Goal: Use online tool/utility: Utilize a website feature to perform a specific function

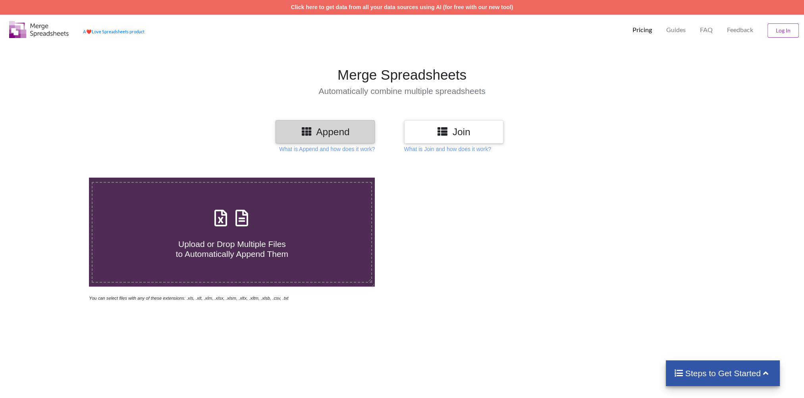
click at [468, 133] on h3 "Join" at bounding box center [453, 132] width 87 height 12
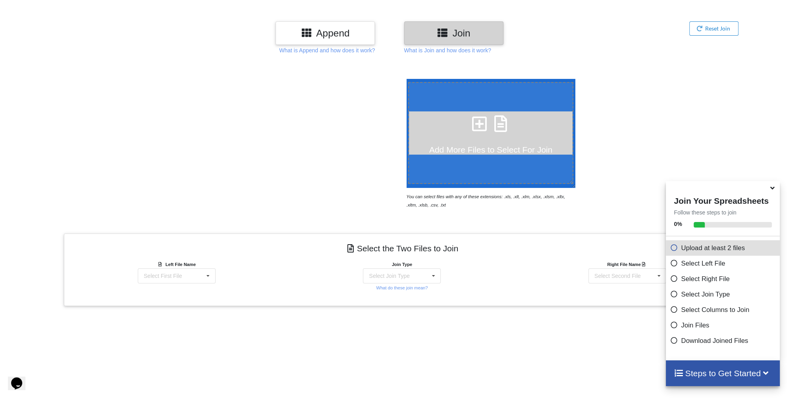
scroll to position [59, 0]
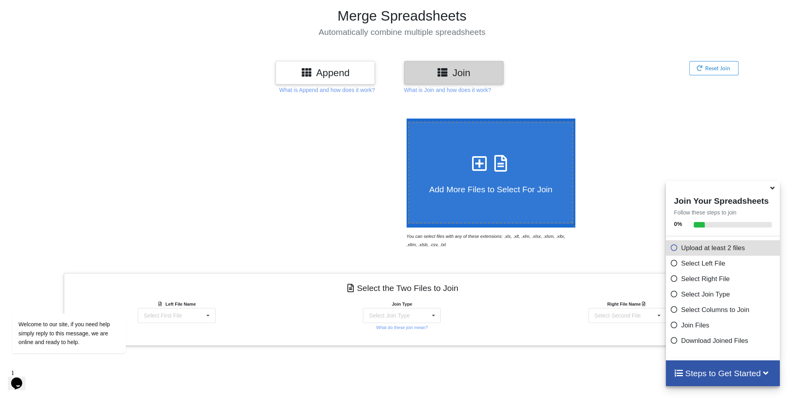
drag, startPoint x: 272, startPoint y: 183, endPoint x: 273, endPoint y: 188, distance: 5.3
click at [272, 184] on div at bounding box center [232, 184] width 340 height 130
click at [188, 316] on div "Select First File C4IV3.xlsx : SSP-A - LMA ReviewV2" at bounding box center [177, 315] width 78 height 15
click at [718, 70] on button "Reset Join" at bounding box center [714, 68] width 50 height 14
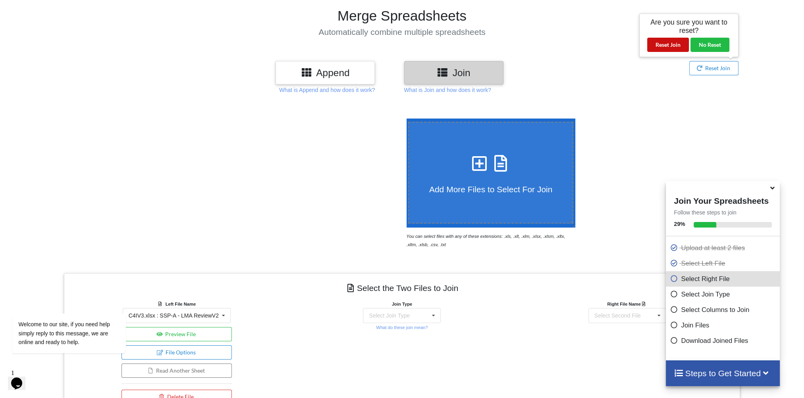
click at [664, 44] on button "Reset Join" at bounding box center [668, 45] width 42 height 14
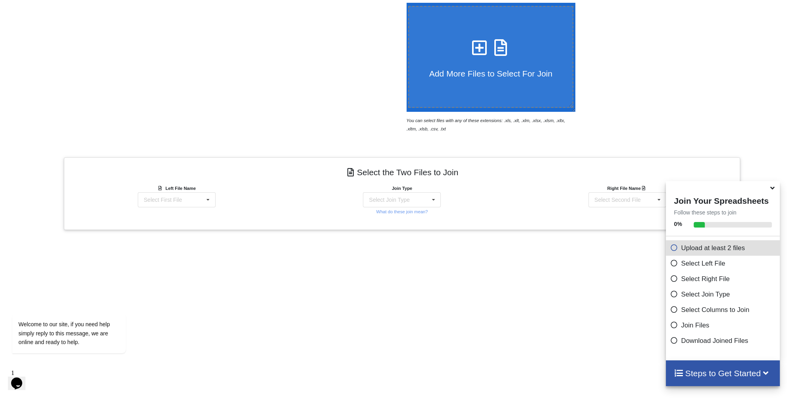
scroll to position [218, 0]
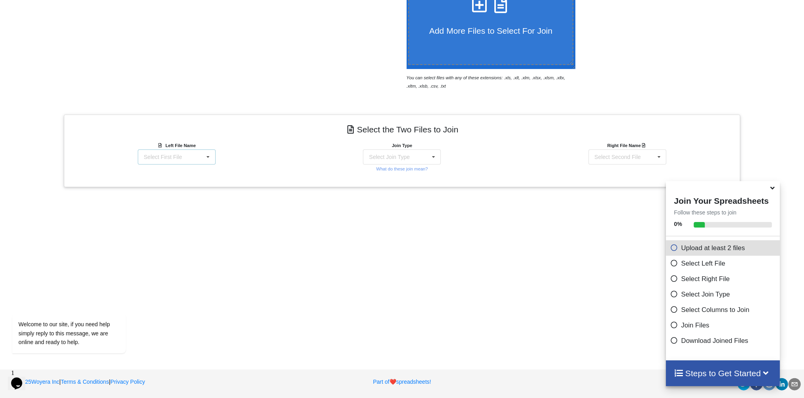
click at [179, 156] on div "Select First File" at bounding box center [163, 157] width 38 height 6
click at [176, 172] on span "C4IV3.xlsx : SSP-A - LMA ReviewV2" at bounding box center [174, 172] width 90 height 6
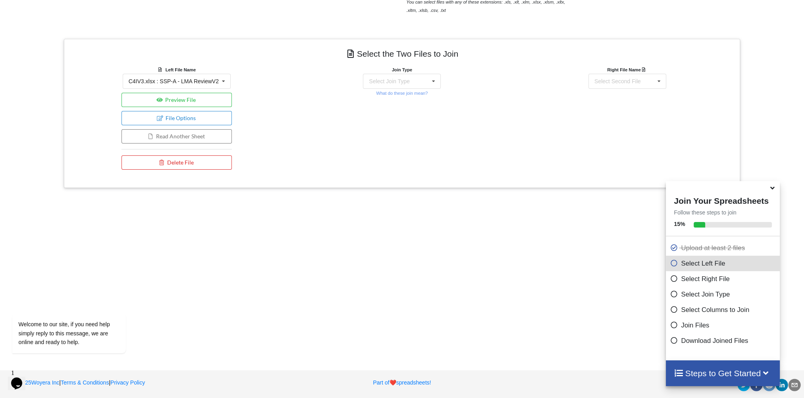
scroll to position [294, 0]
click at [616, 79] on div "Select Second File" at bounding box center [617, 81] width 46 height 6
click at [621, 112] on span "LMAV3.xlsx : ISM SSP-A Detailed Review" at bounding box center [621, 113] width 83 height 12
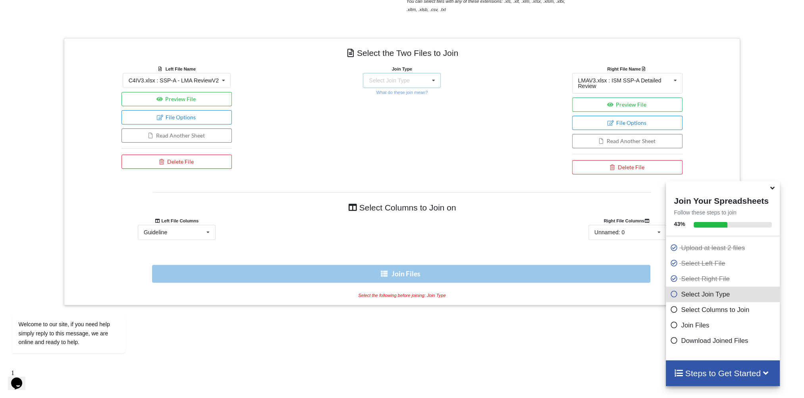
drag, startPoint x: 403, startPoint y: 79, endPoint x: 408, endPoint y: 81, distance: 5.4
click at [405, 79] on div "Select Join Type" at bounding box center [389, 81] width 40 height 6
click at [395, 104] on span "FULL JOIN" at bounding box center [398, 101] width 31 height 6
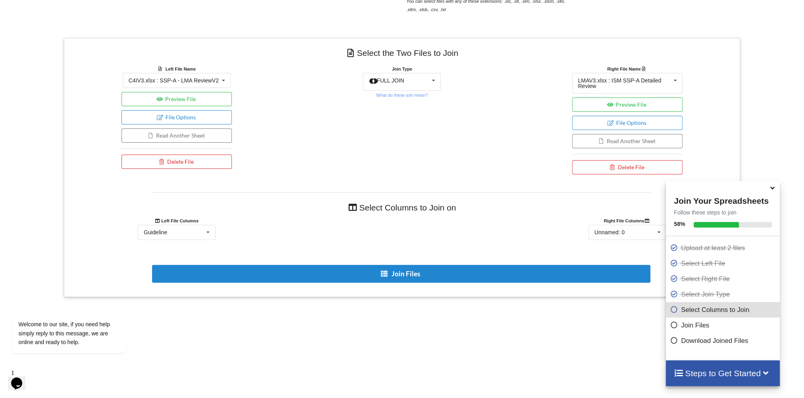
click at [772, 190] on icon at bounding box center [772, 186] width 8 height 7
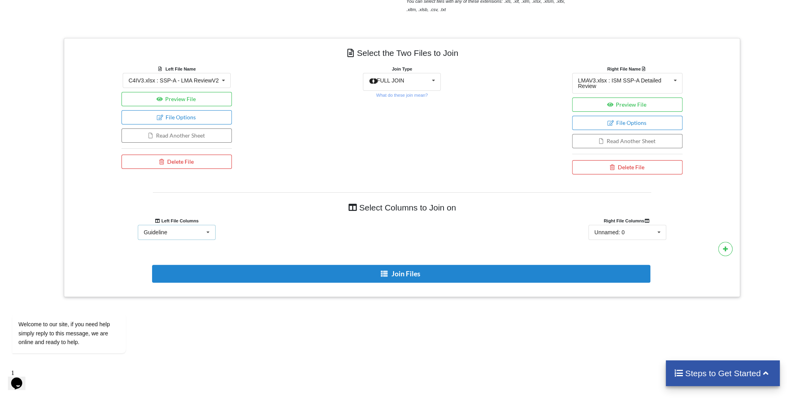
click at [177, 232] on div "Guideline Guideline Section Topic Identifier Revision Updated NC OS P S TS ML1 …" at bounding box center [177, 232] width 78 height 15
click at [177, 251] on div "Identifier" at bounding box center [176, 251] width 77 height 15
click at [616, 230] on div "Unnamed: 0" at bounding box center [609, 233] width 30 height 6
click at [529, 227] on div "Unnamed: 0 Unnamed: 0 Unnamed: 1 Unnamed: 2 Unnamed: 3" at bounding box center [626, 232] width 225 height 15
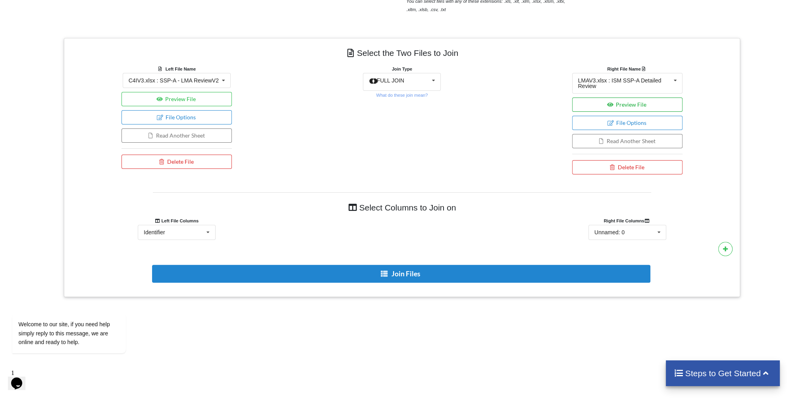
click at [629, 105] on button "Preview File" at bounding box center [627, 105] width 111 height 14
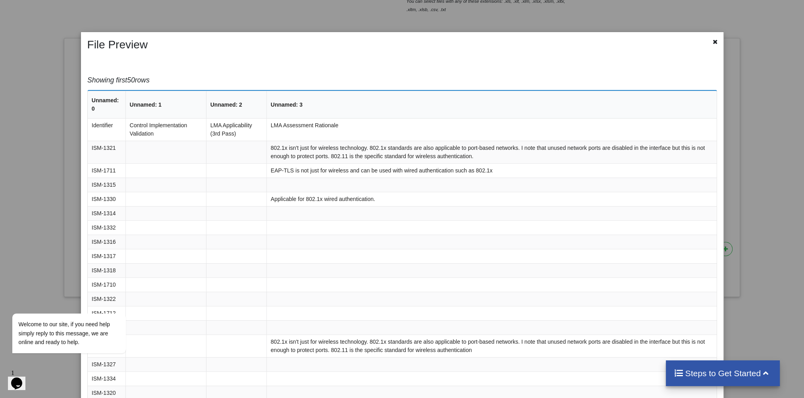
drag, startPoint x: 710, startPoint y: 42, endPoint x: 710, endPoint y: 46, distance: 4.4
click at [712, 42] on icon at bounding box center [715, 41] width 7 height 6
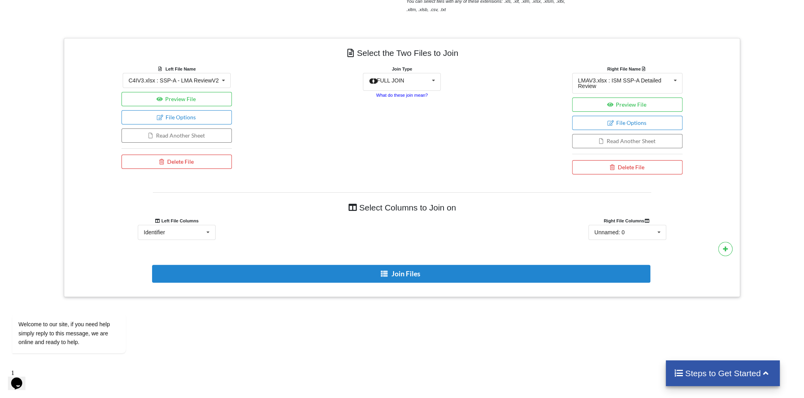
click at [406, 95] on small "What do these join mean?" at bounding box center [402, 95] width 52 height 5
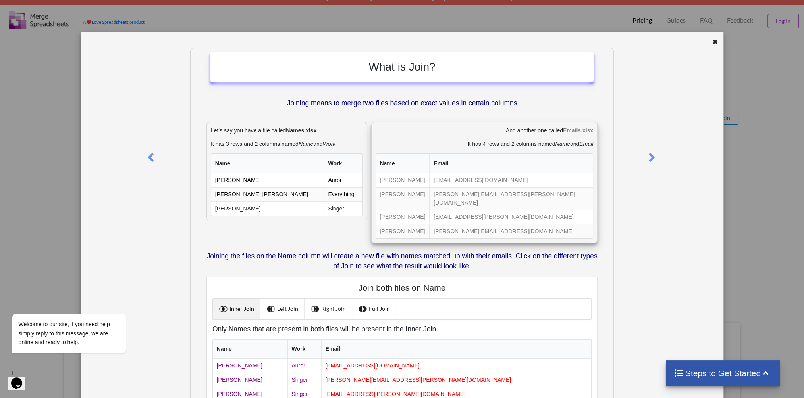
scroll to position [0, 0]
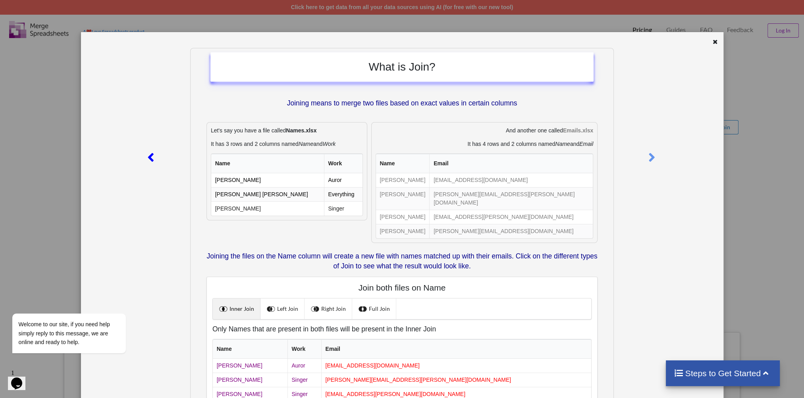
click at [151, 156] on icon at bounding box center [150, 154] width 16 height 14
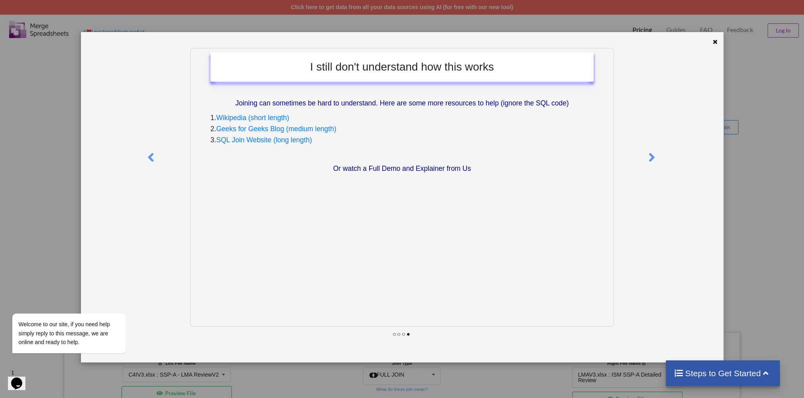
drag, startPoint x: 716, startPoint y: 43, endPoint x: 714, endPoint y: 52, distance: 9.7
click at [716, 43] on icon at bounding box center [715, 41] width 7 height 6
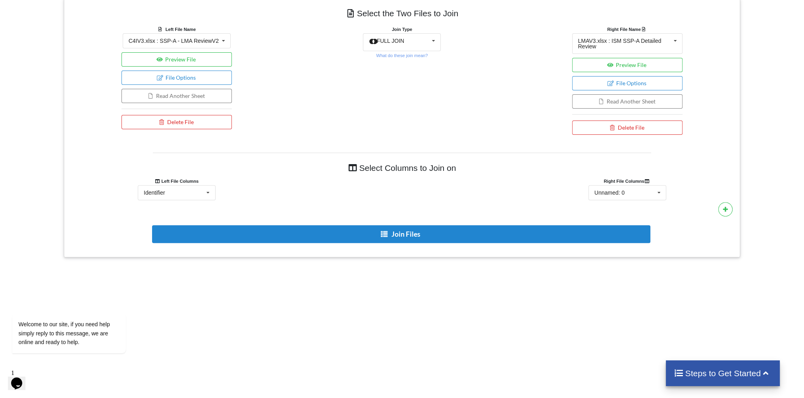
scroll to position [373, 0]
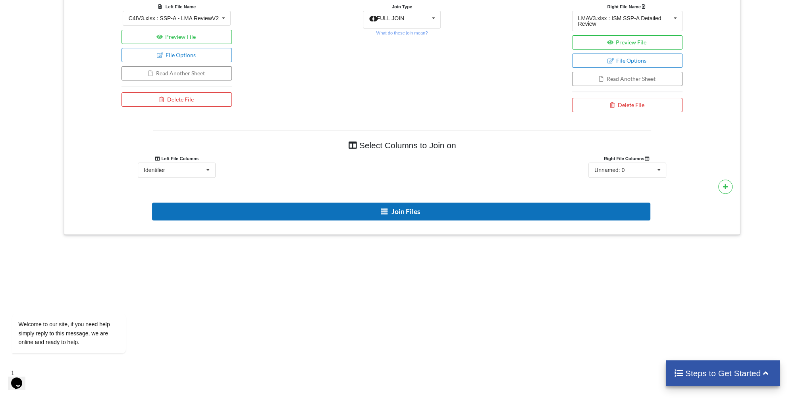
click at [402, 210] on button "Join Files" at bounding box center [401, 212] width 498 height 18
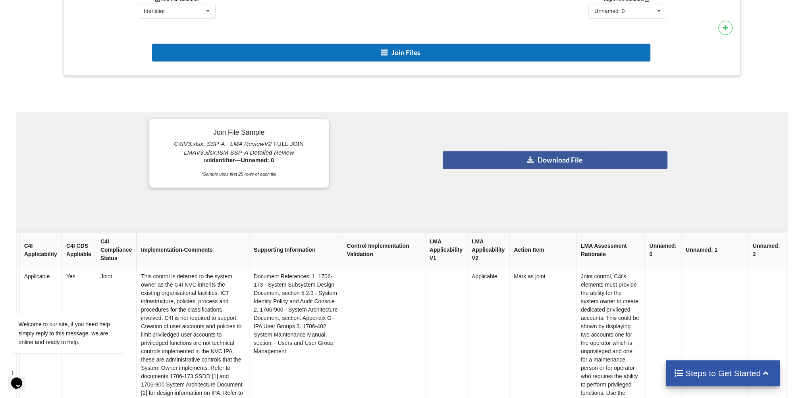
scroll to position [532, 0]
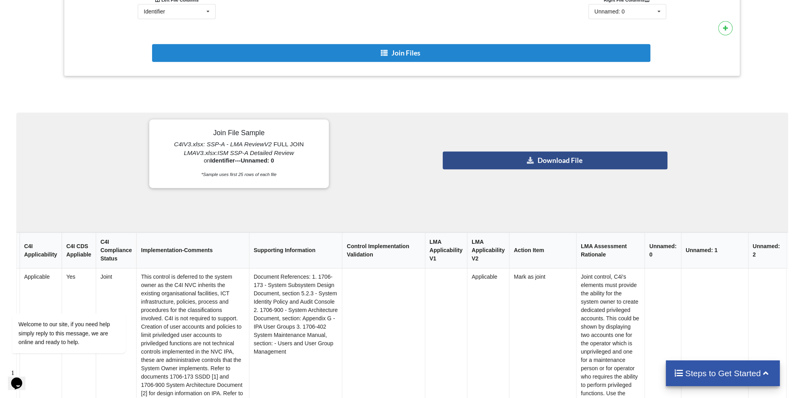
click at [560, 160] on button "Download File" at bounding box center [555, 161] width 225 height 18
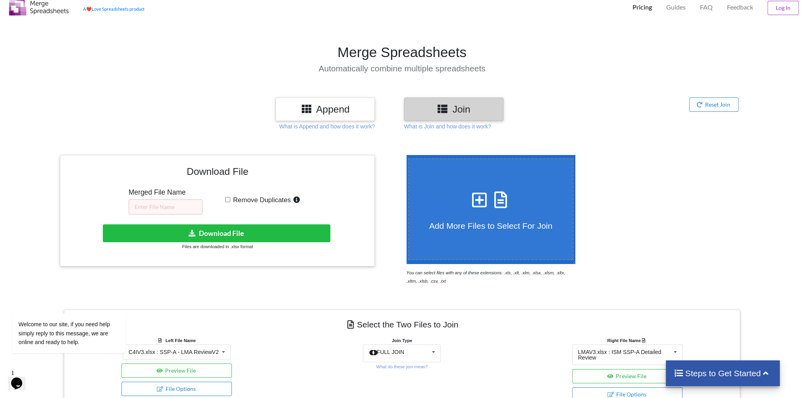
scroll to position [0, 0]
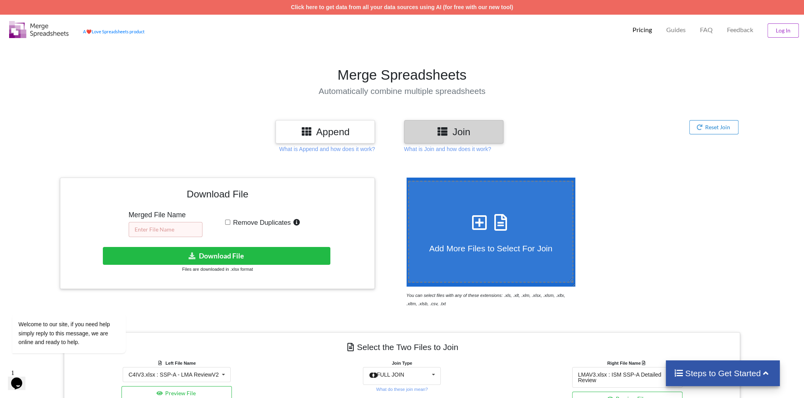
click at [166, 229] on input "text" at bounding box center [166, 229] width 74 height 15
type input "JointV3"
click at [210, 255] on button "Download File" at bounding box center [216, 256] width 227 height 18
